Goal: Transaction & Acquisition: Purchase product/service

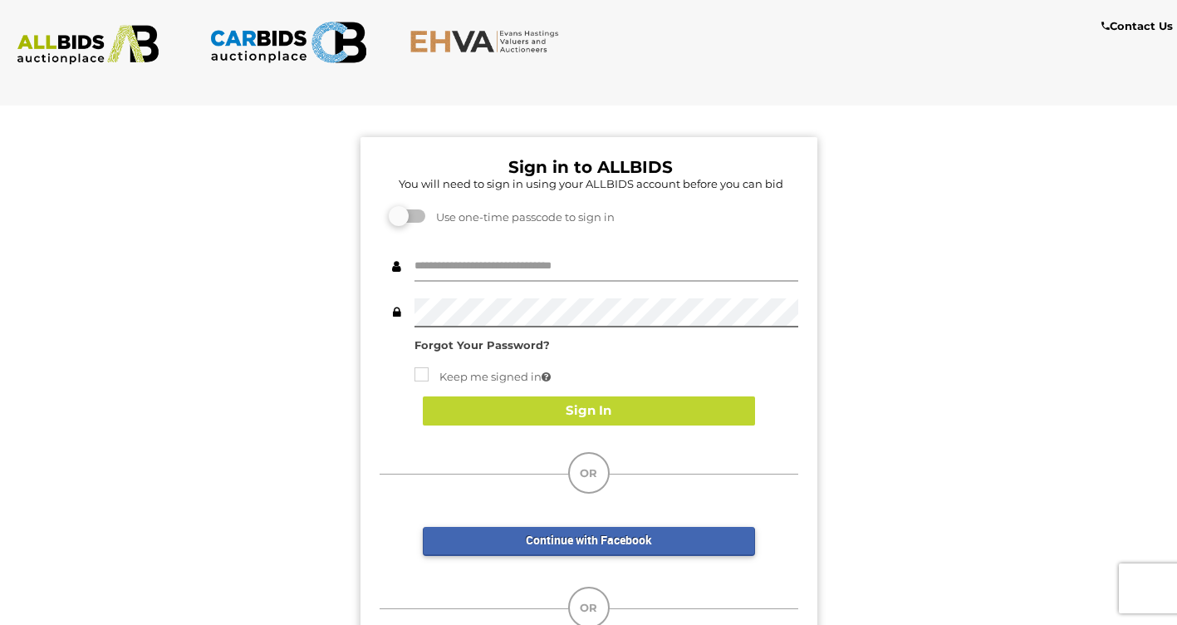
click at [443, 262] on input "text" at bounding box center [606, 266] width 384 height 29
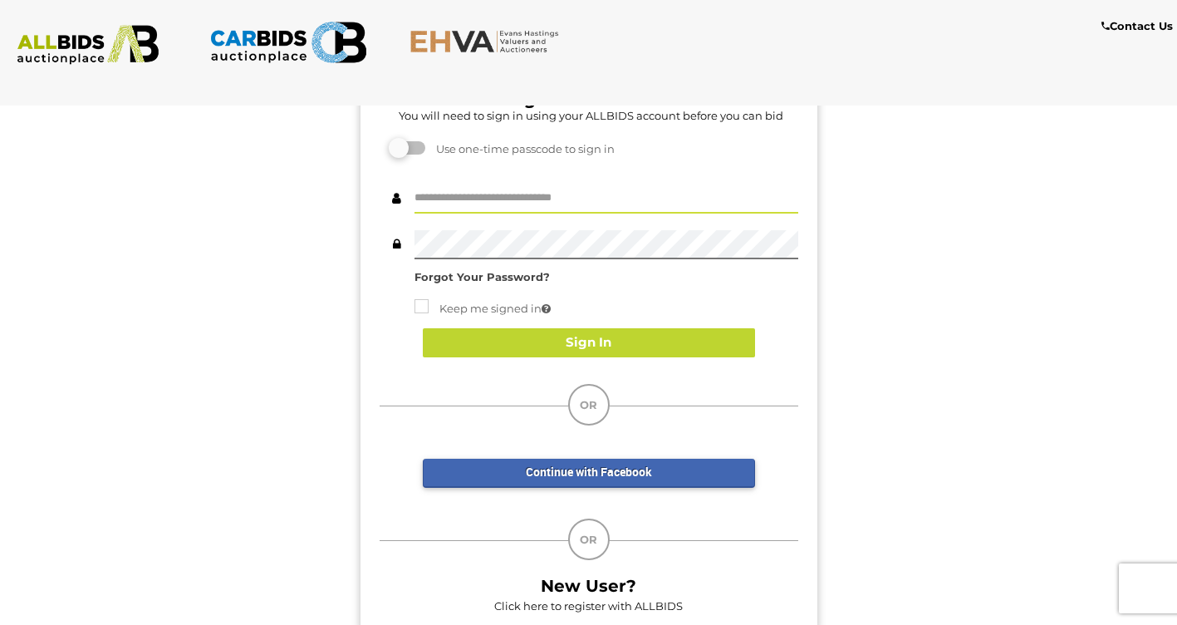
scroll to position [67, 0]
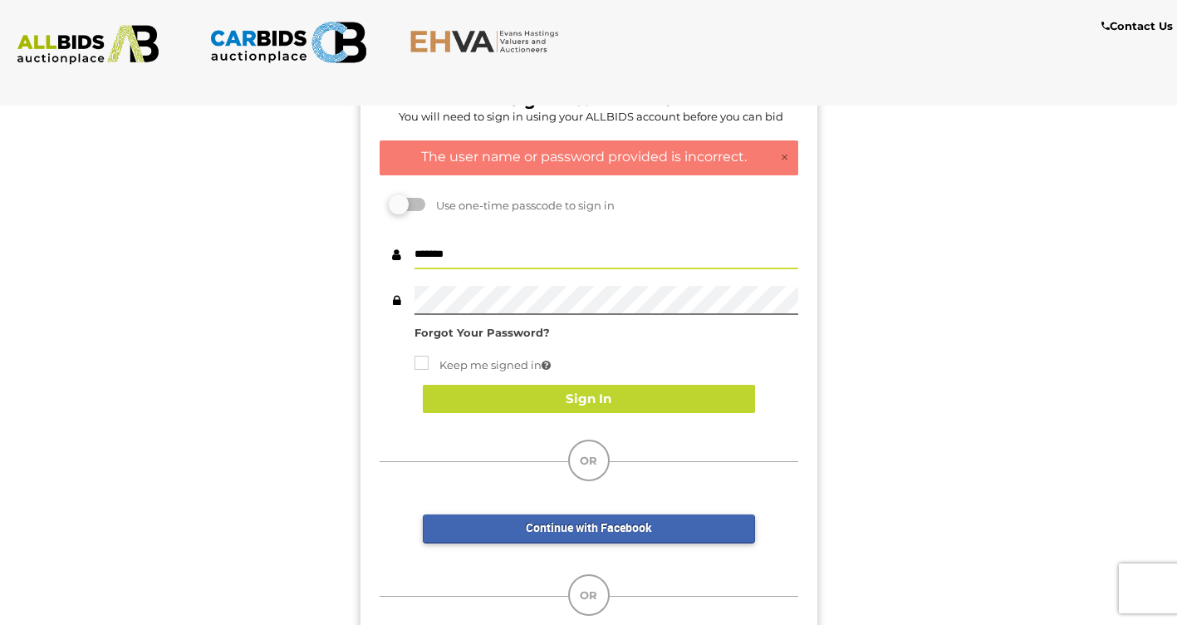
click at [419, 257] on input "*******" at bounding box center [606, 254] width 384 height 29
type input "*******"
click at [400, 301] on div at bounding box center [589, 300] width 419 height 29
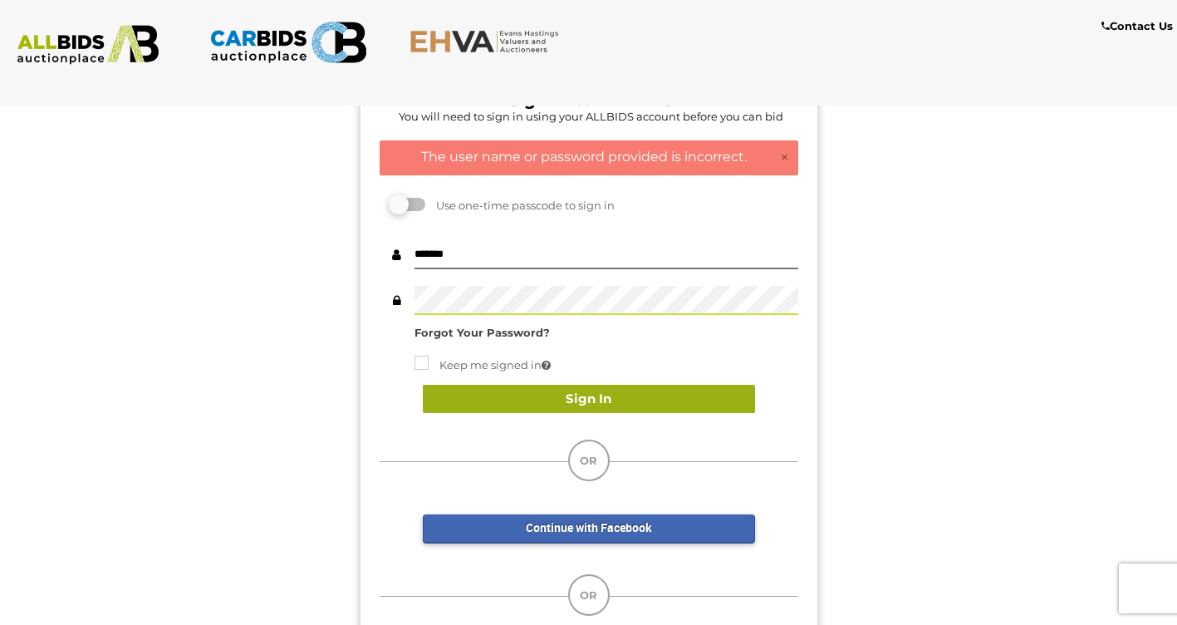
click at [576, 390] on button "Sign In" at bounding box center [589, 399] width 332 height 29
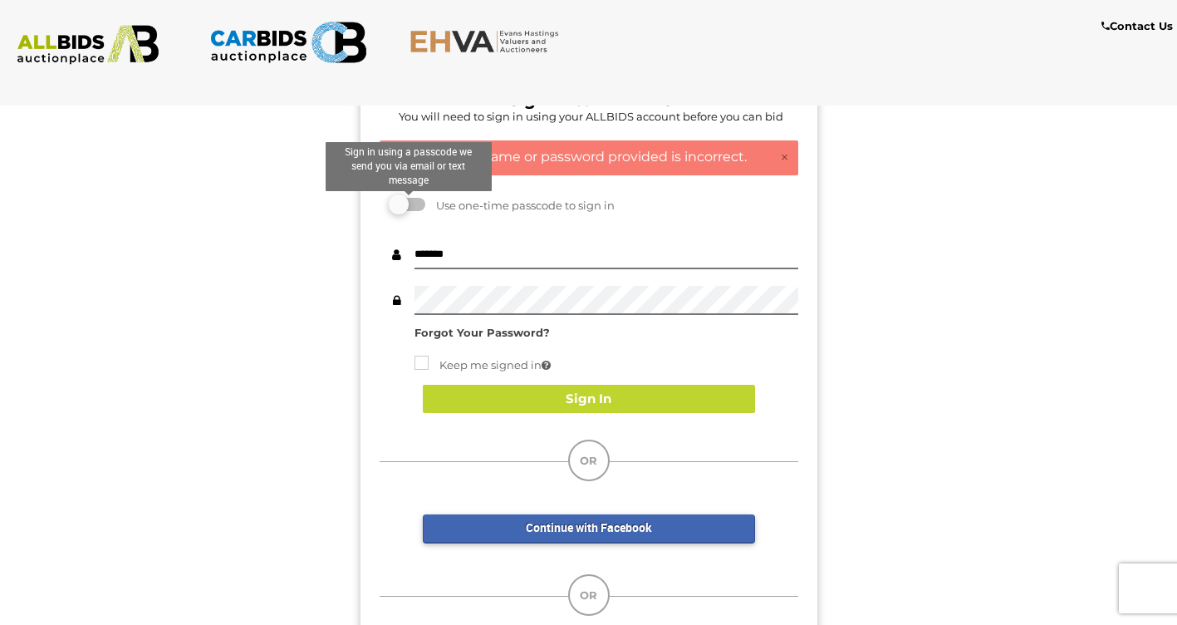
click at [413, 199] on label at bounding box center [408, 204] width 33 height 13
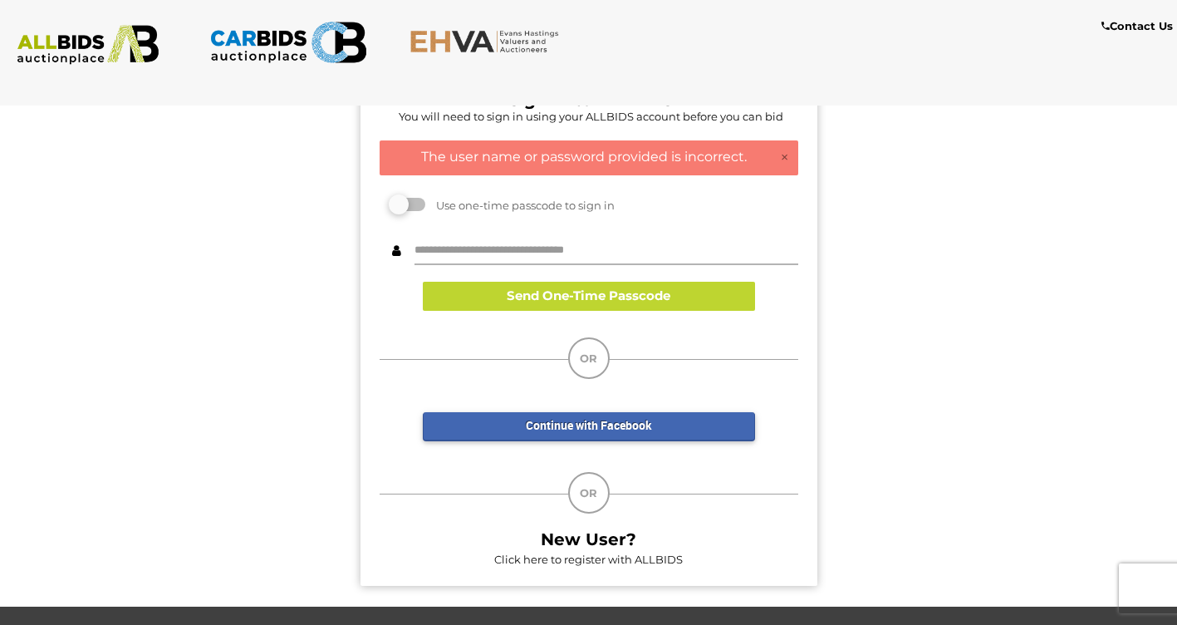
click at [473, 245] on input "text" at bounding box center [606, 250] width 384 height 29
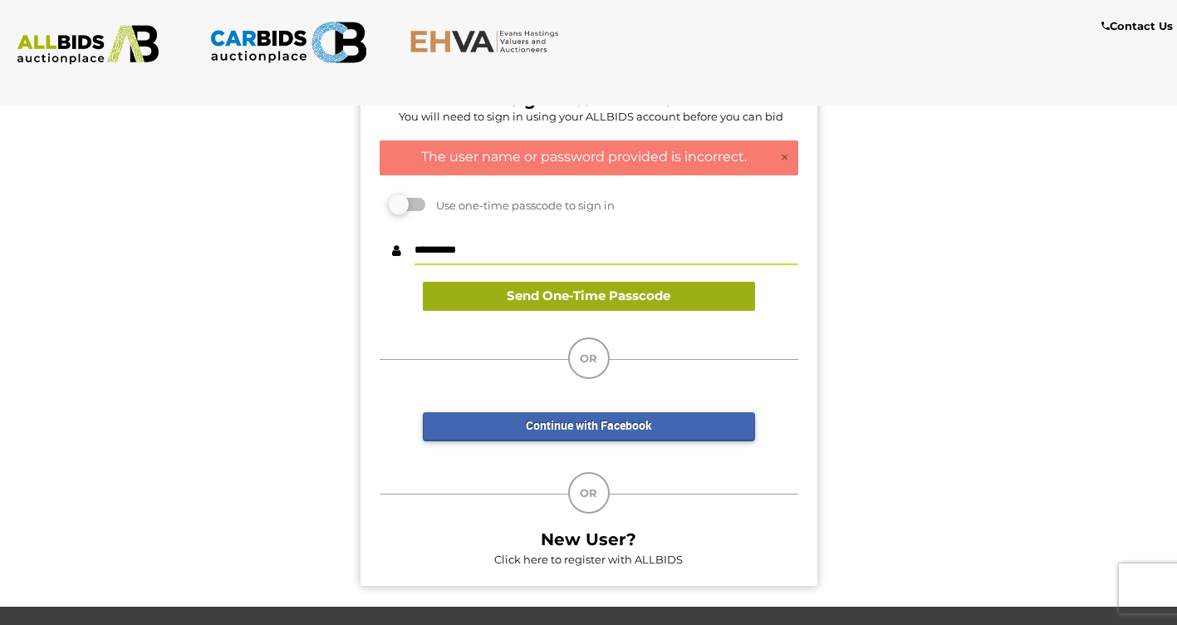
type input "**********"
click at [568, 301] on button "Send One-Time Passcode" at bounding box center [589, 296] width 332 height 29
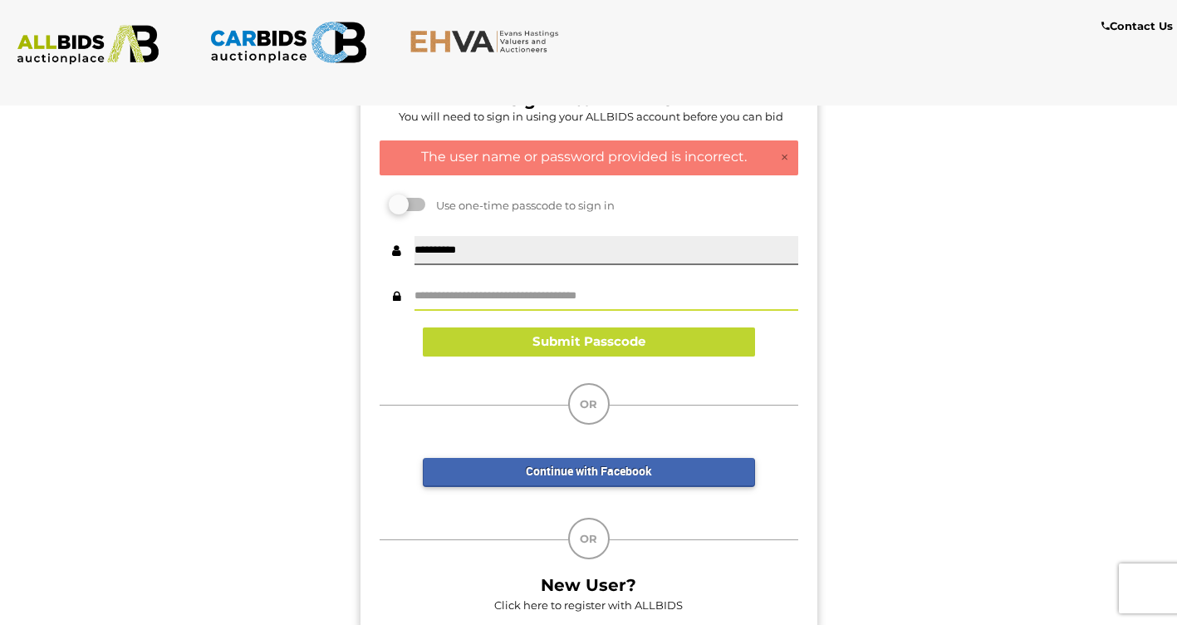
click at [564, 301] on input "text" at bounding box center [606, 296] width 384 height 29
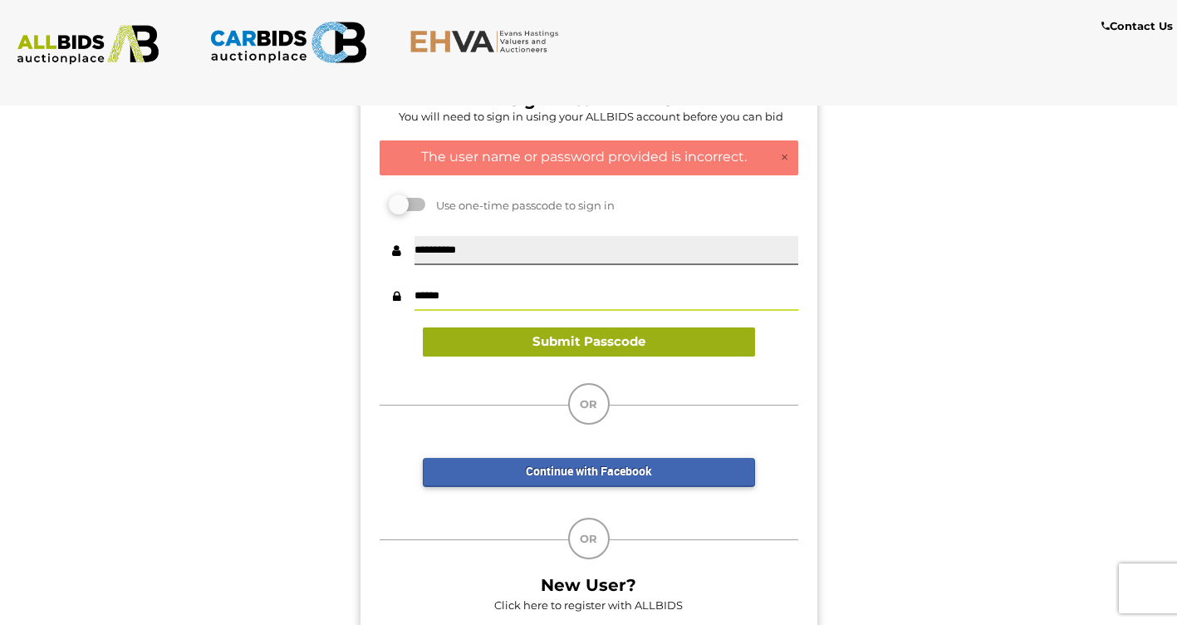
type input "******"
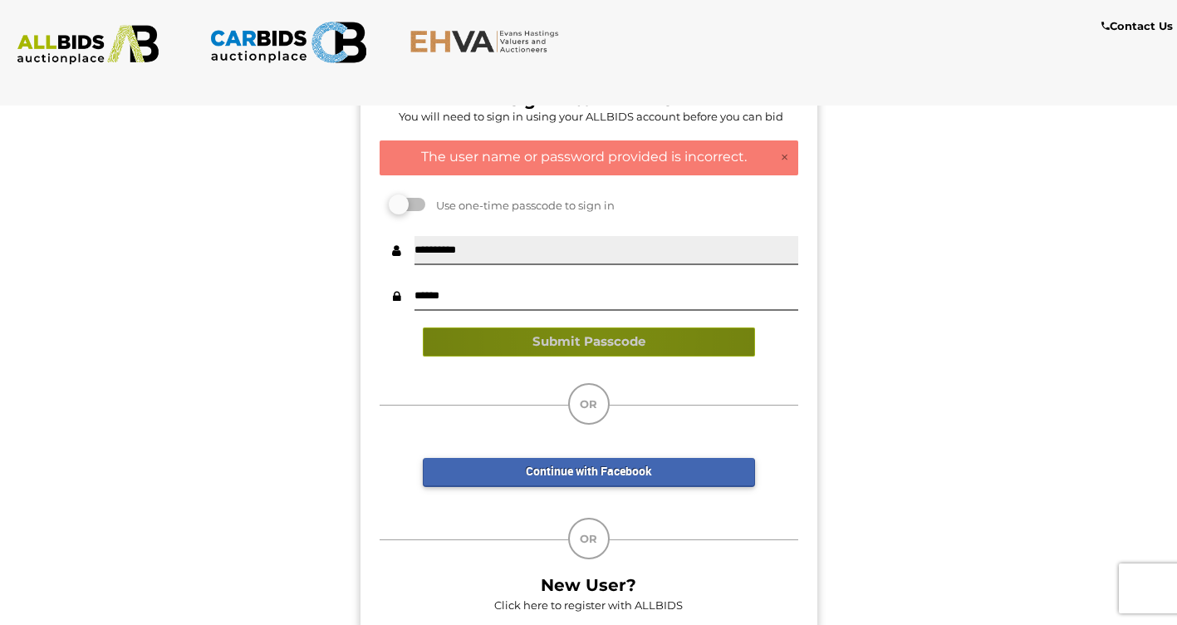
click at [597, 333] on button "Submit Passcode" at bounding box center [589, 341] width 332 height 29
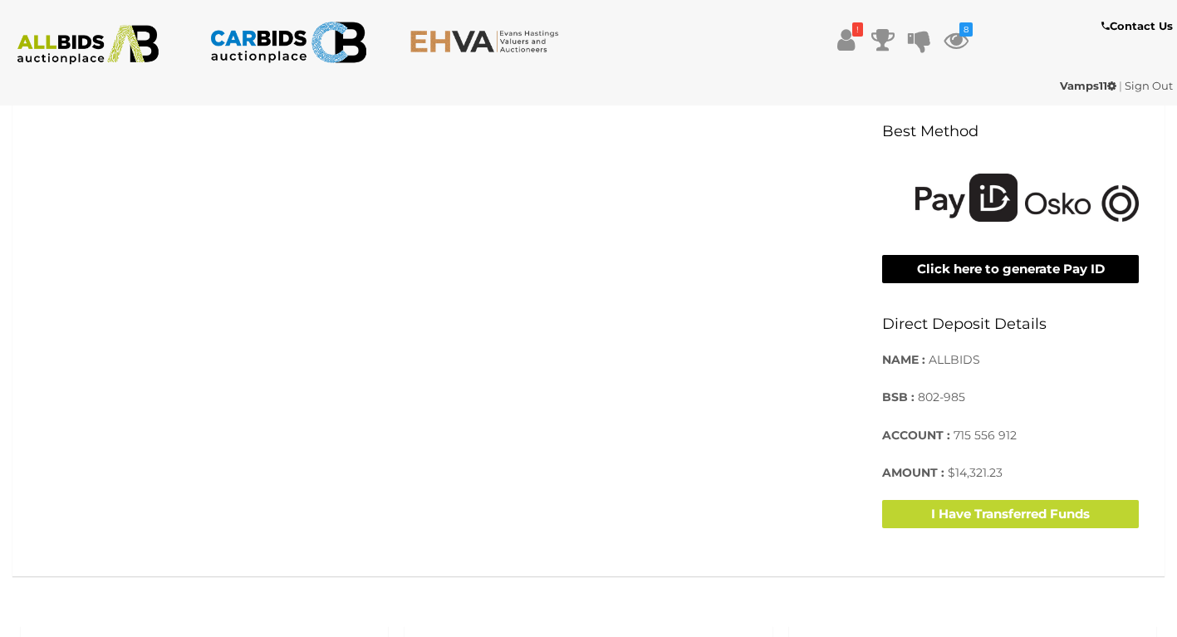
scroll to position [455, 0]
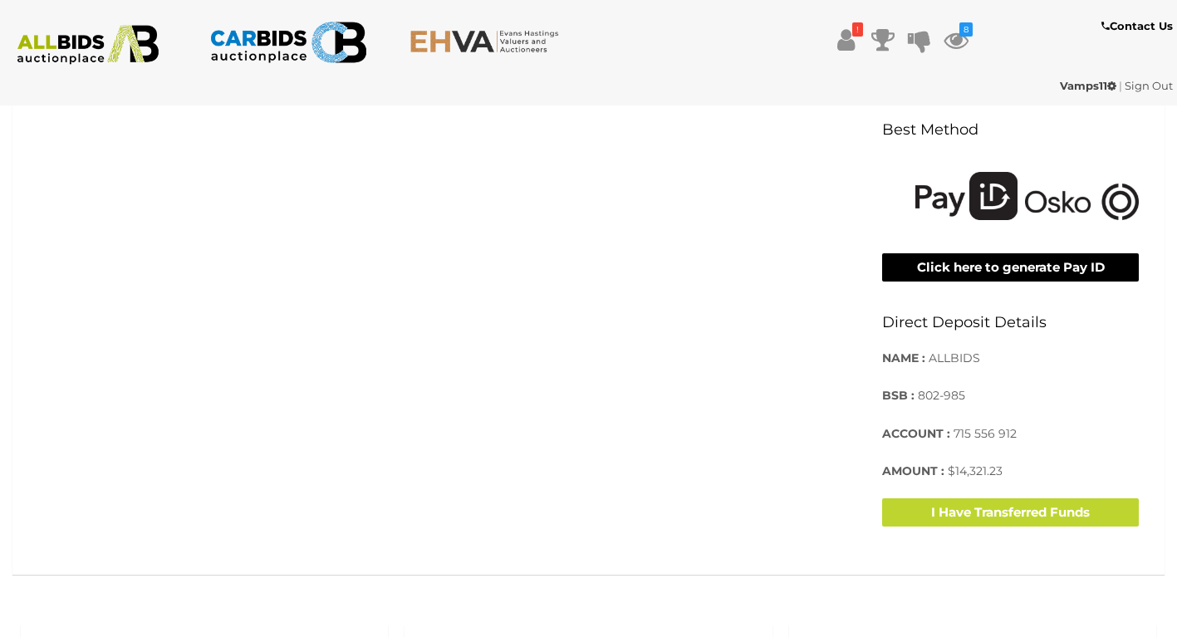
click at [671, 130] on div "You don't have any unpaid Invoice Direct Deposit Best Method Click here to gene…" at bounding box center [588, 311] width 1125 height 481
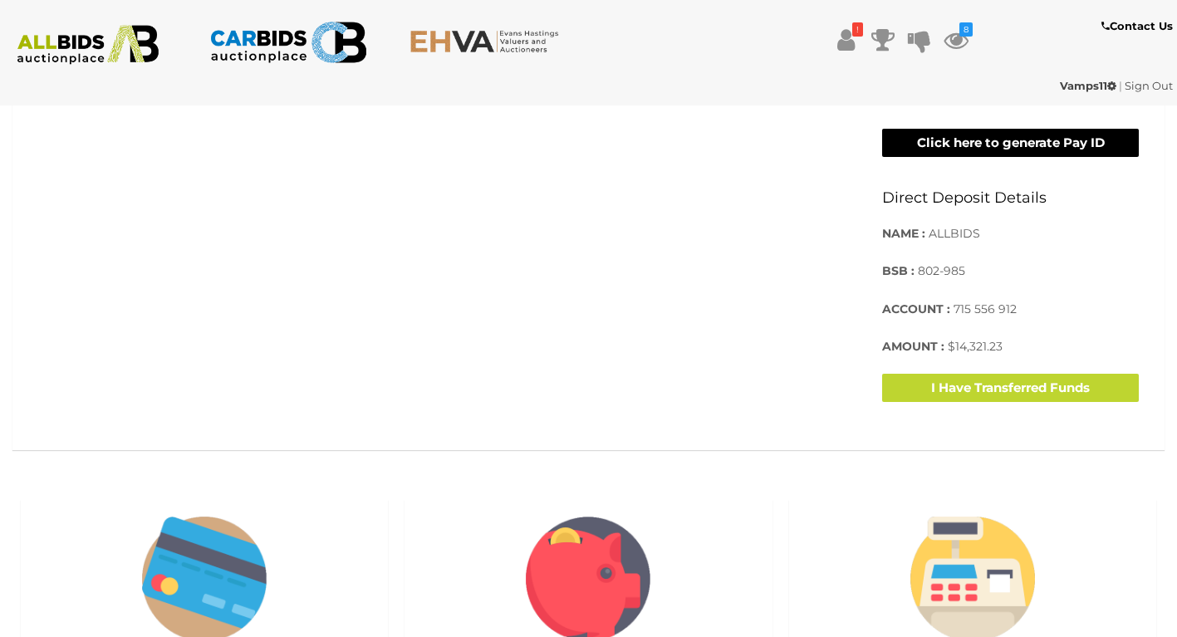
scroll to position [586, 0]
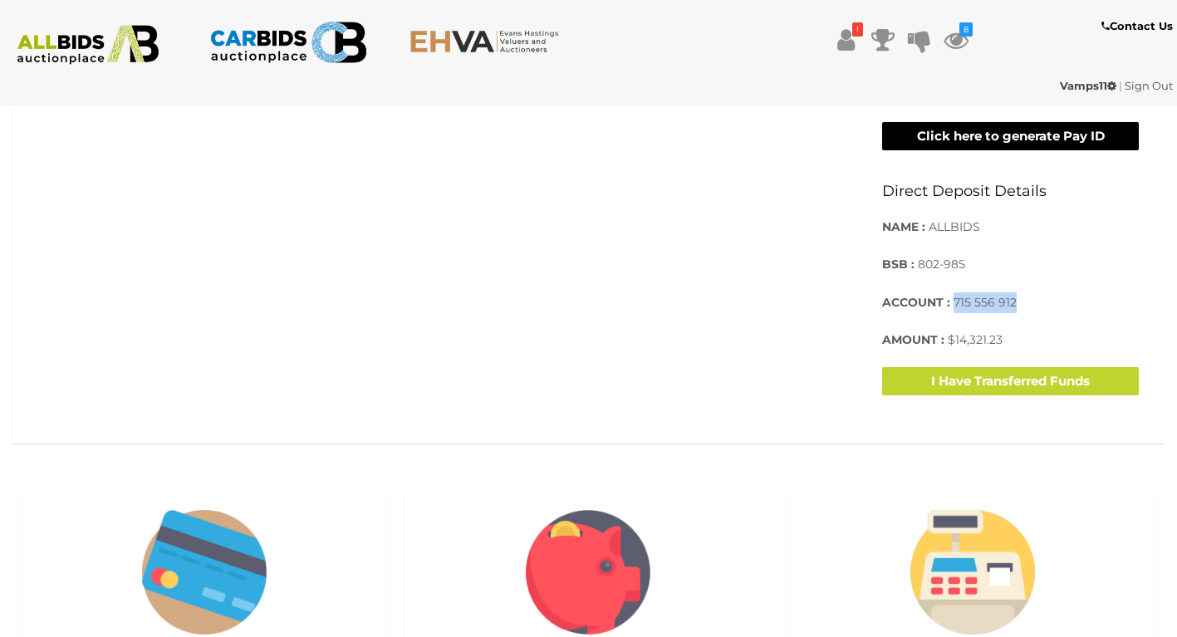
drag, startPoint x: 954, startPoint y: 301, endPoint x: 1013, endPoint y: 306, distance: 59.9
click at [1013, 306] on span "715 556 912" at bounding box center [985, 302] width 63 height 15
copy span "715 556 912"
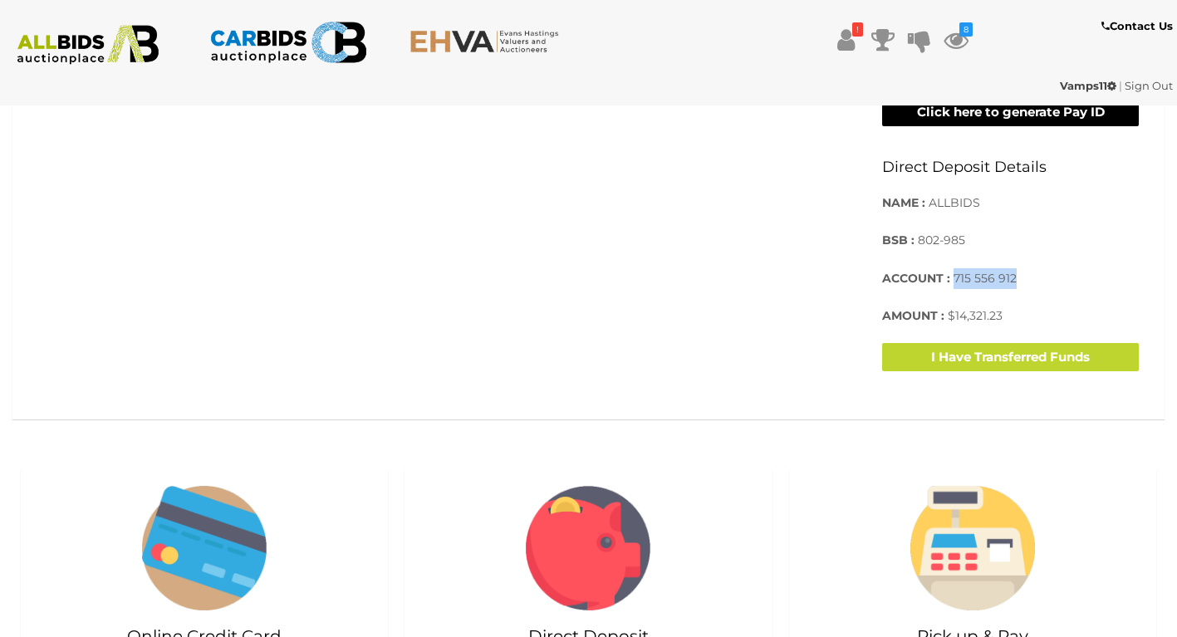
scroll to position [620, 0]
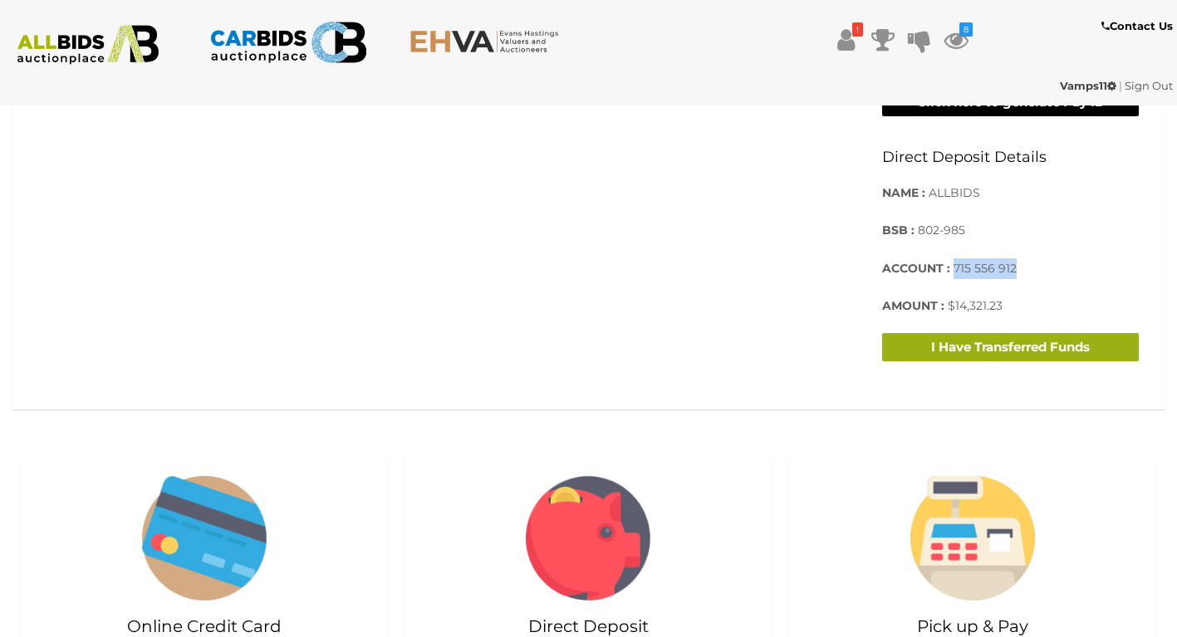
click at [1006, 353] on button "I Have Transferred Funds" at bounding box center [1010, 347] width 257 height 29
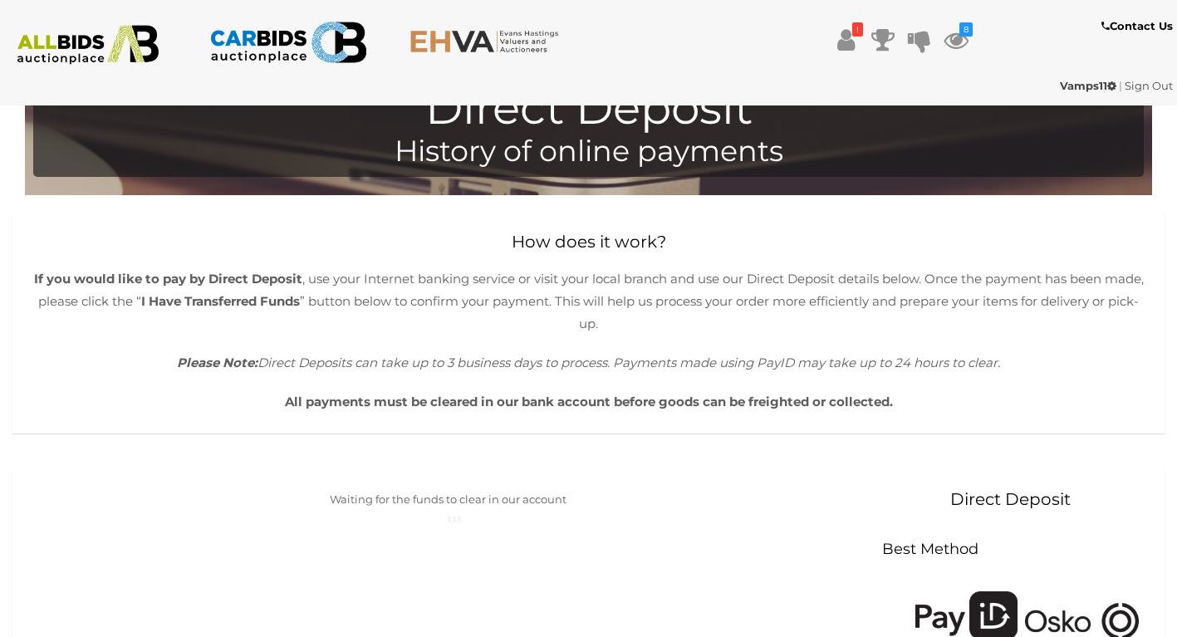
scroll to position [0, 0]
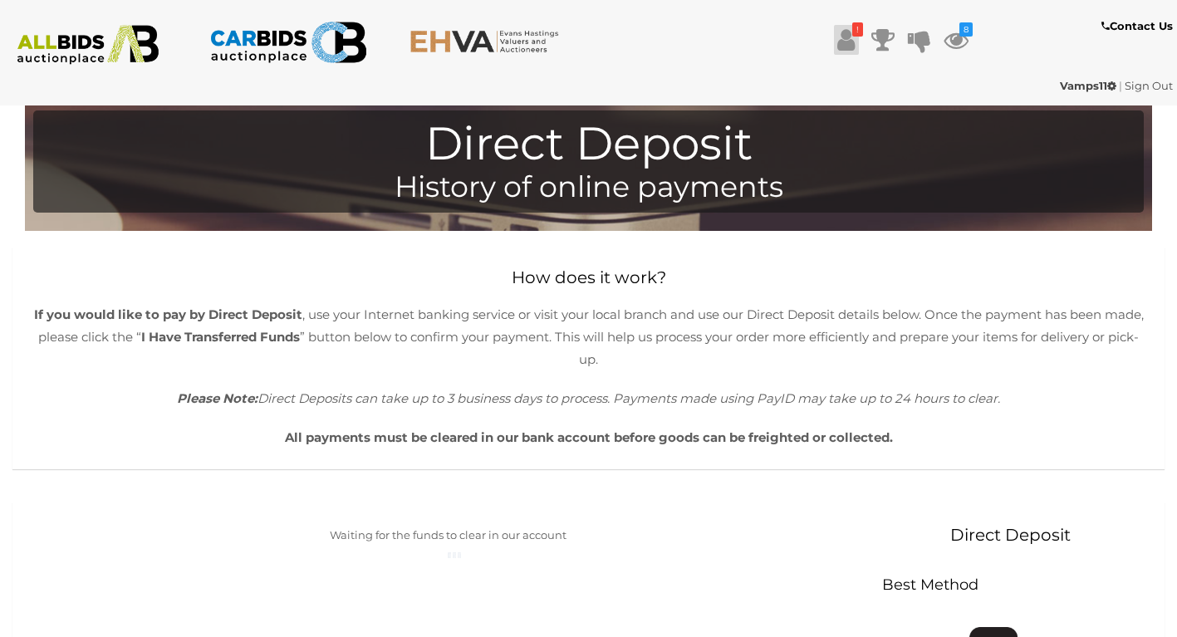
click at [848, 37] on icon at bounding box center [845, 40] width 17 height 30
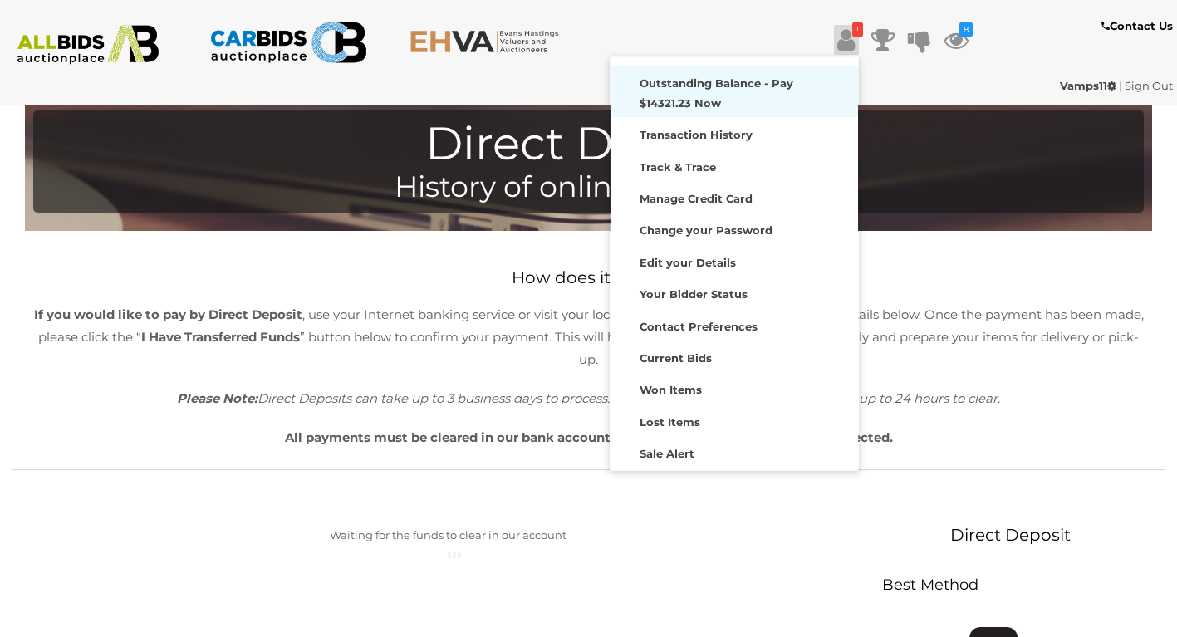
click at [712, 86] on strong "Outstanding Balance - Pay $14321.23 Now" at bounding box center [717, 92] width 154 height 32
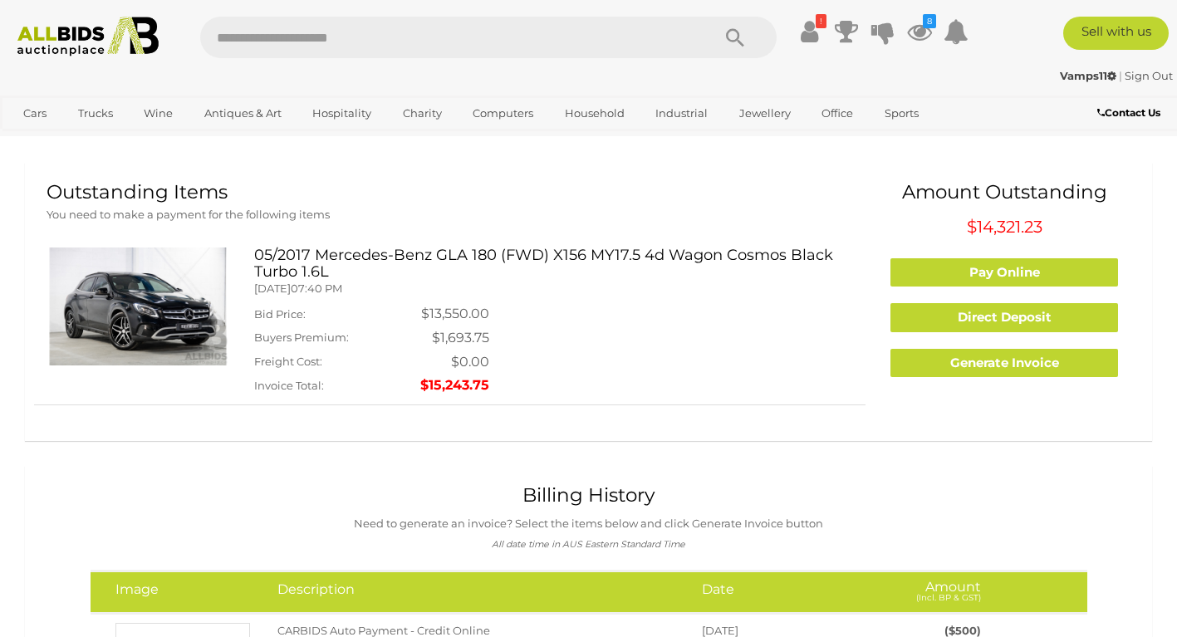
click at [146, 304] on img at bounding box center [138, 307] width 183 height 118
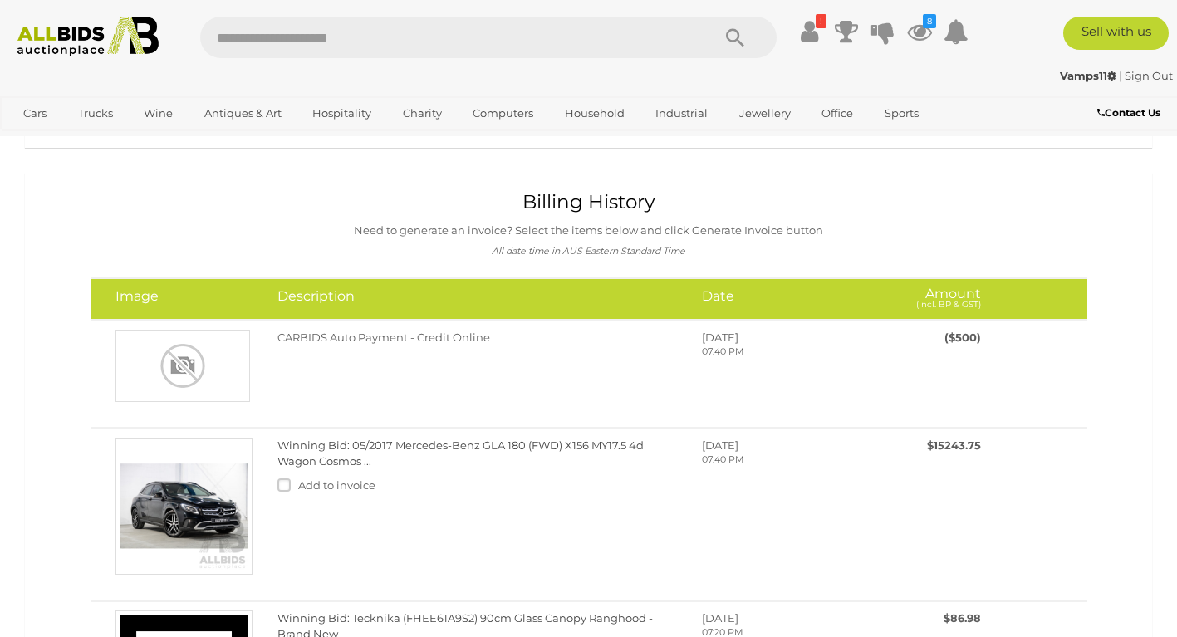
scroll to position [317, 0]
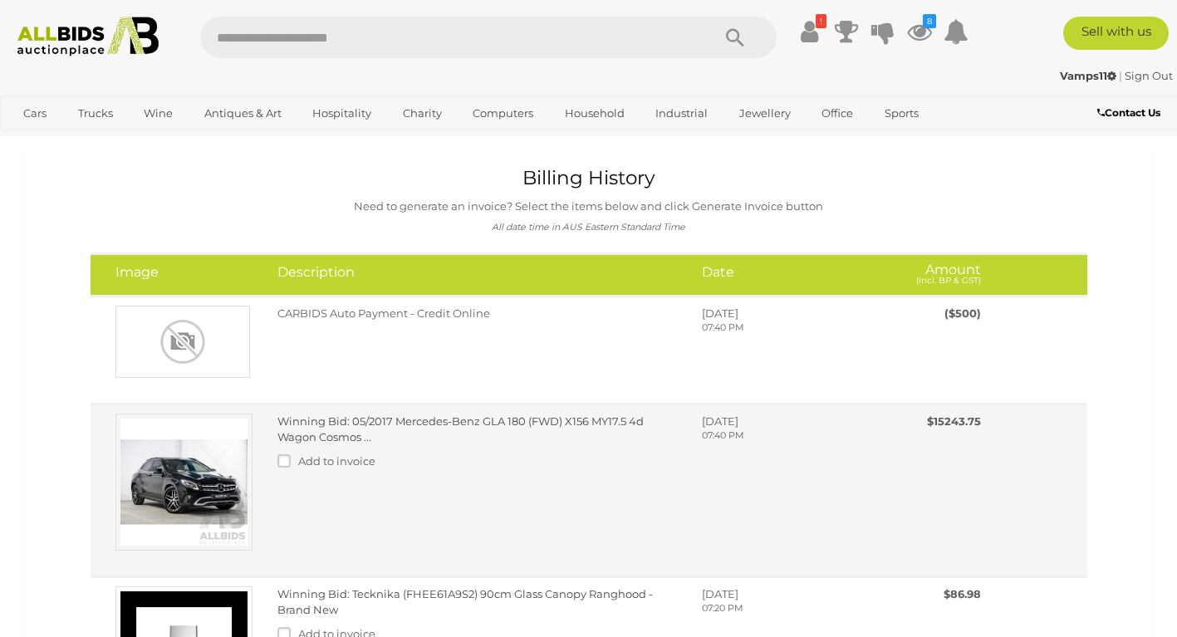
click at [179, 472] on img at bounding box center [183, 482] width 137 height 137
